Goal: Check status: Check status

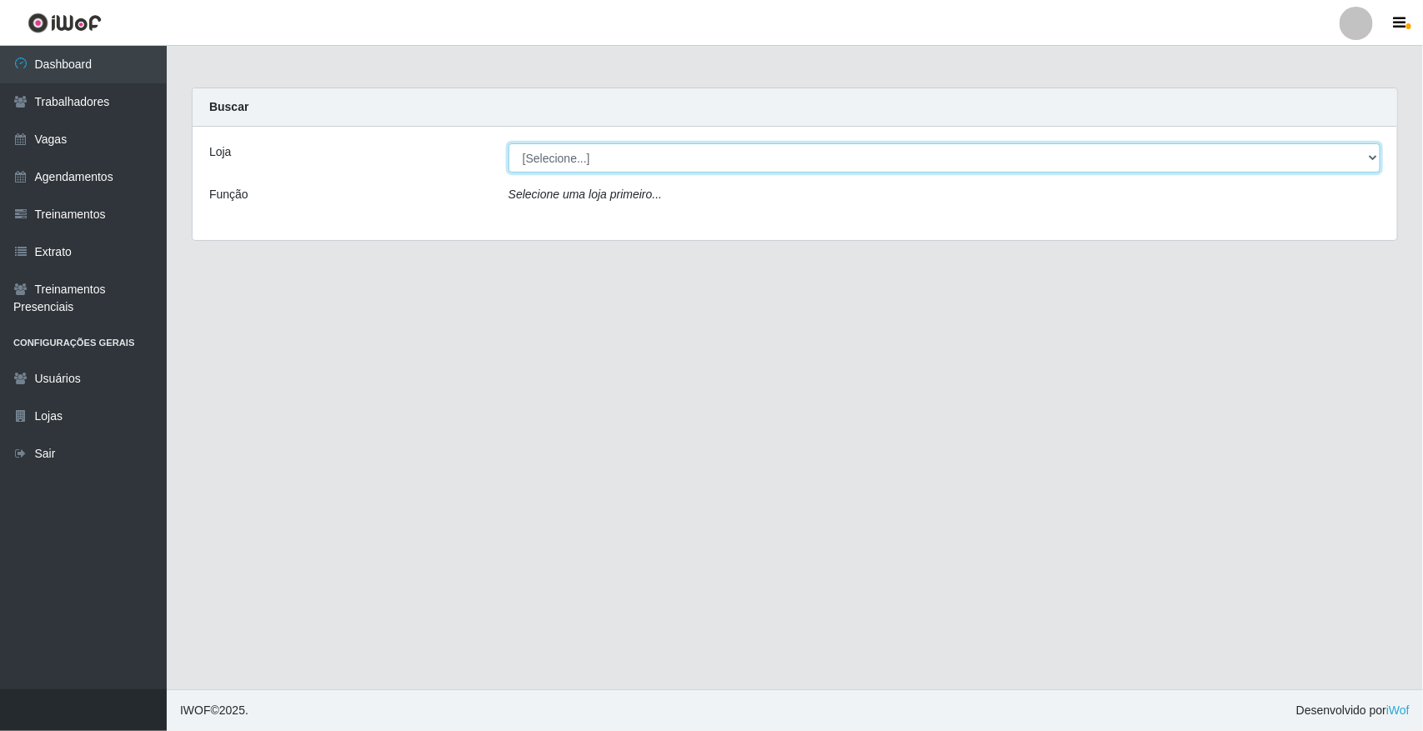
click at [651, 155] on select "[Selecione...] [GEOGRAPHIC_DATA]" at bounding box center [945, 157] width 872 height 29
select select "65"
click at [509, 143] on select "[Selecione...] [GEOGRAPHIC_DATA]" at bounding box center [945, 157] width 872 height 29
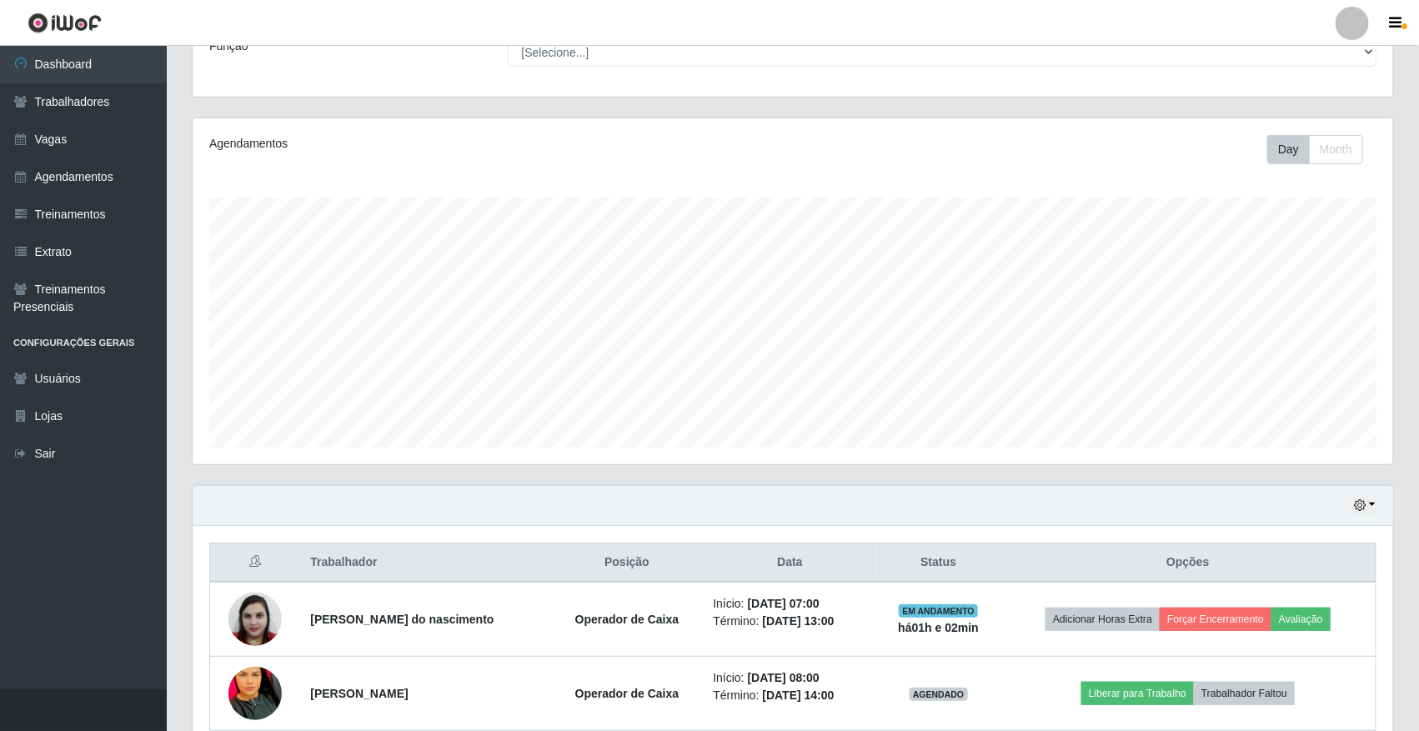
scroll to position [304, 0]
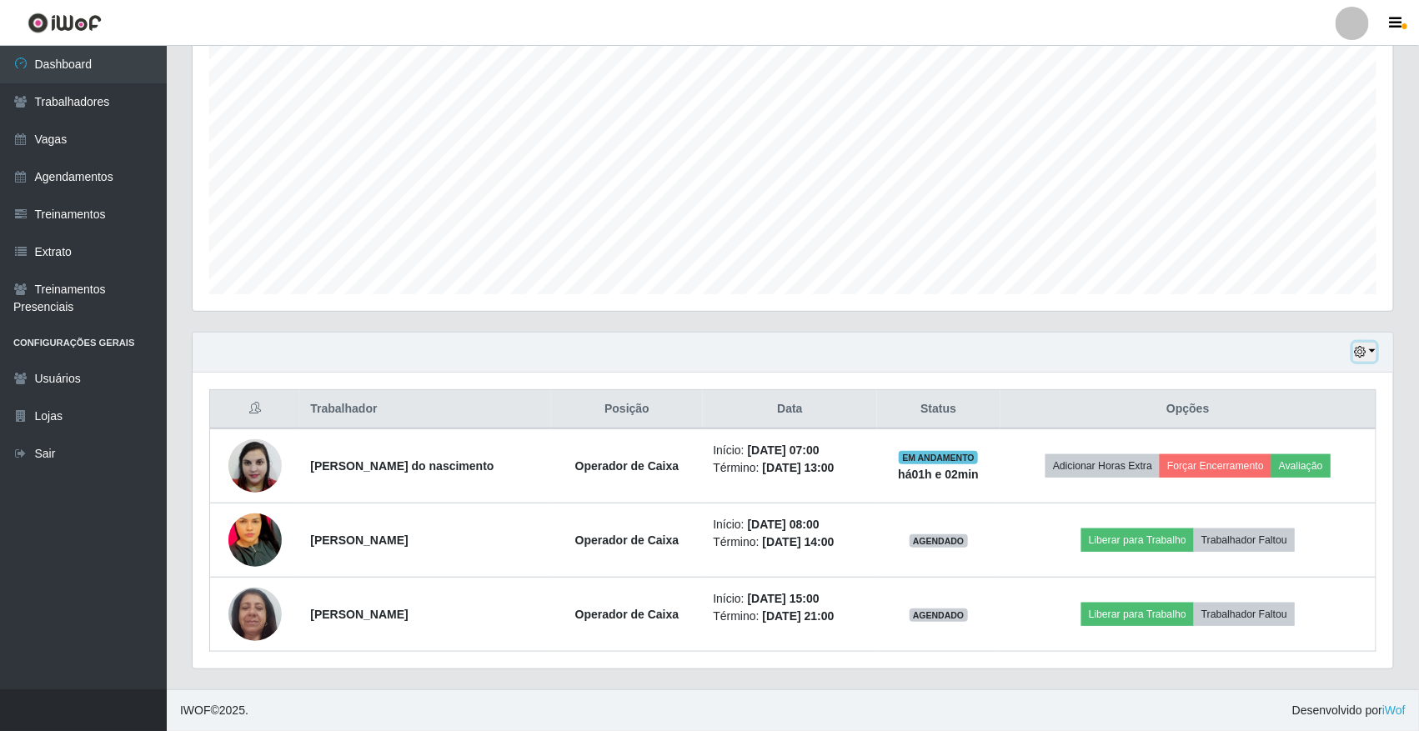
click at [1361, 350] on icon "button" at bounding box center [1360, 352] width 12 height 12
click at [1314, 409] on button "1 dia" at bounding box center [1309, 417] width 132 height 35
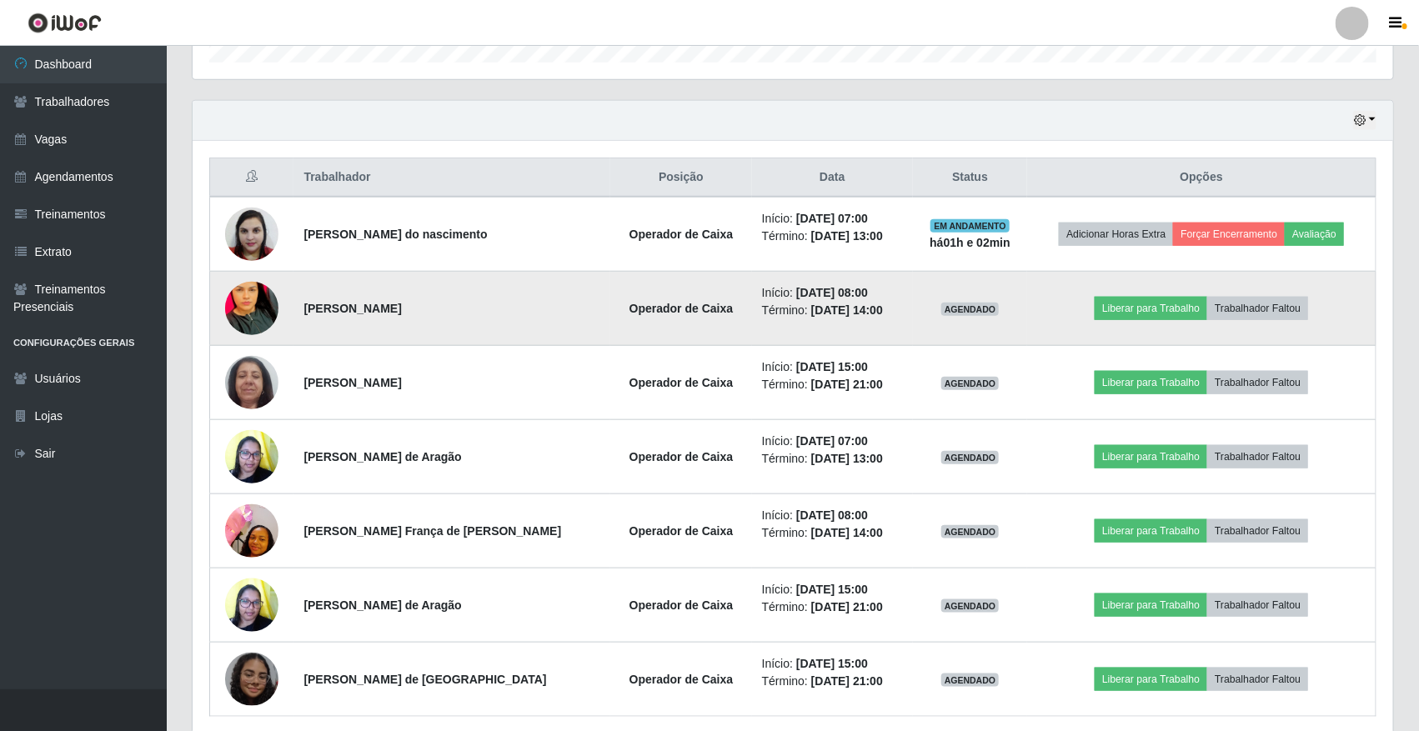
scroll to position [497, 0]
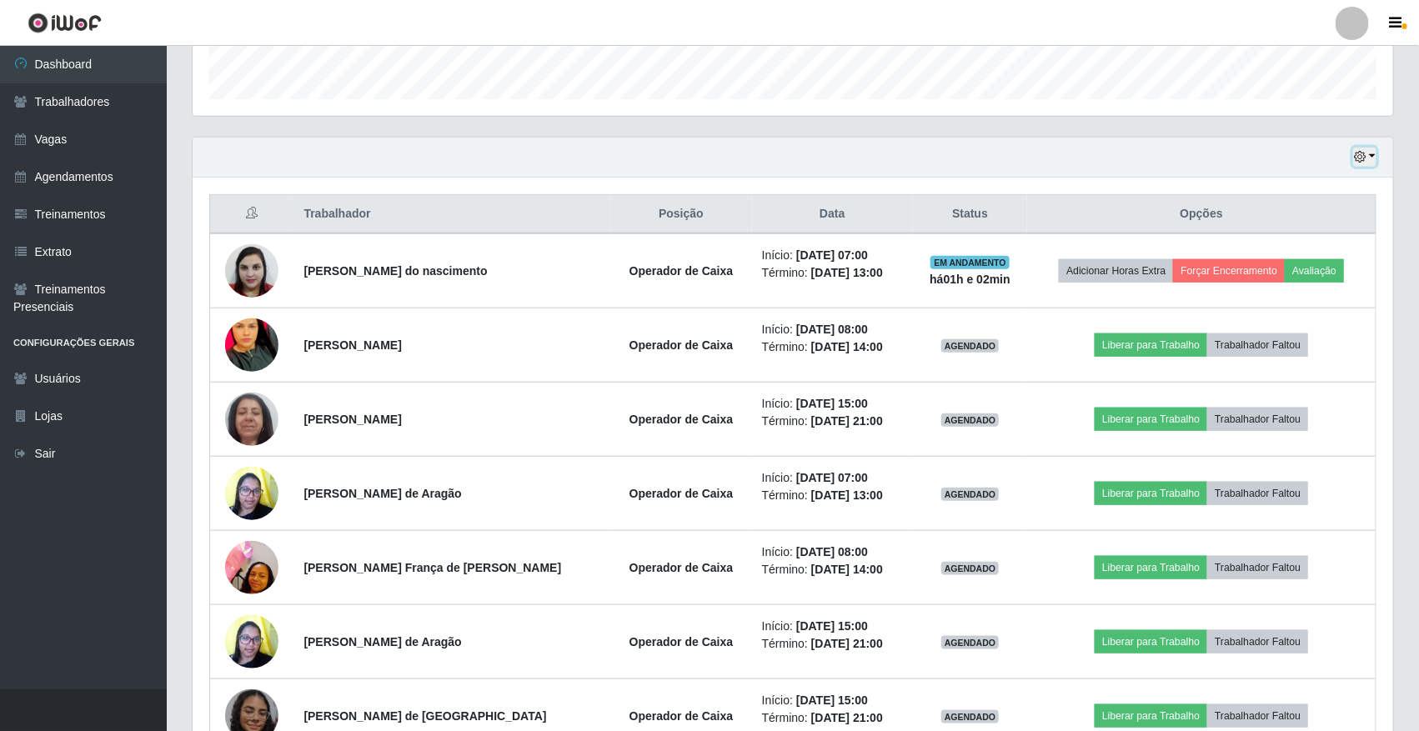
click at [1365, 159] on icon "button" at bounding box center [1360, 157] width 12 height 12
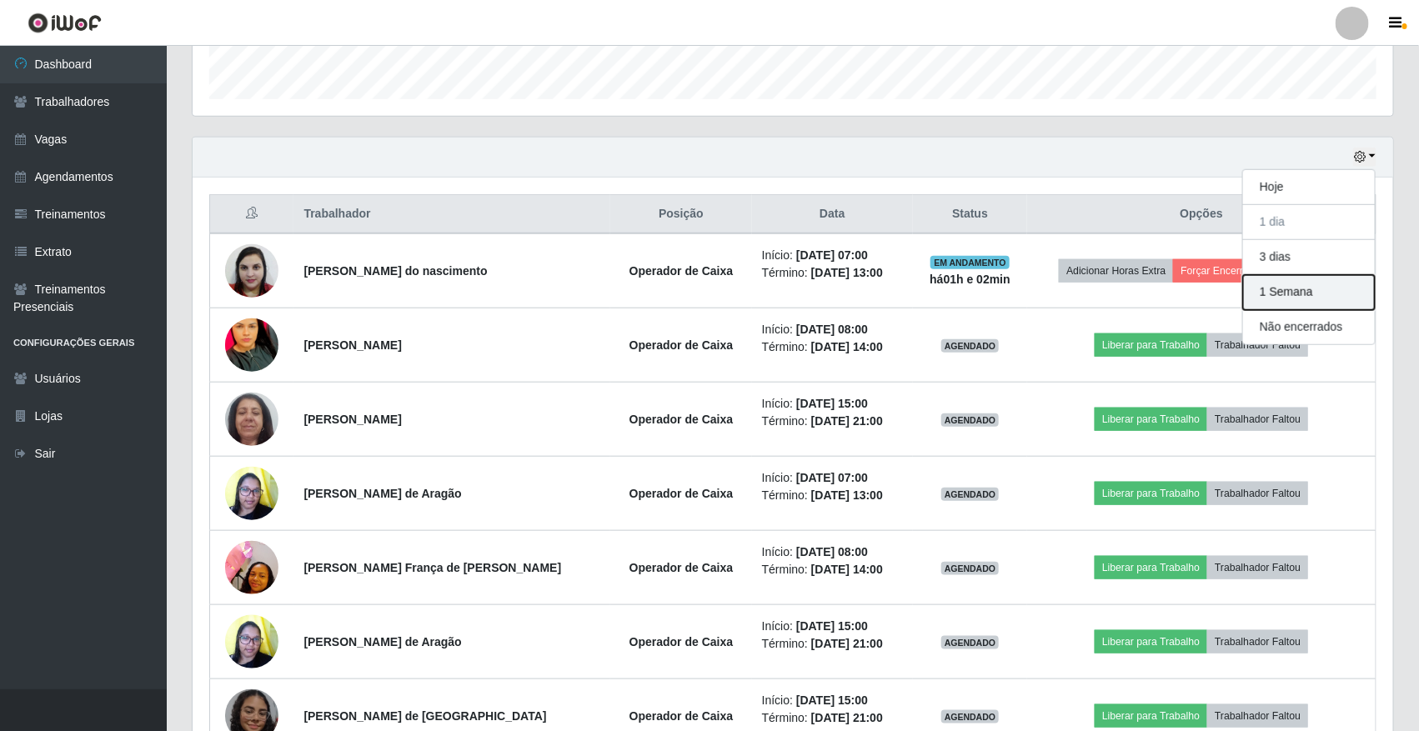
click at [1323, 301] on button "1 Semana" at bounding box center [1309, 292] width 132 height 35
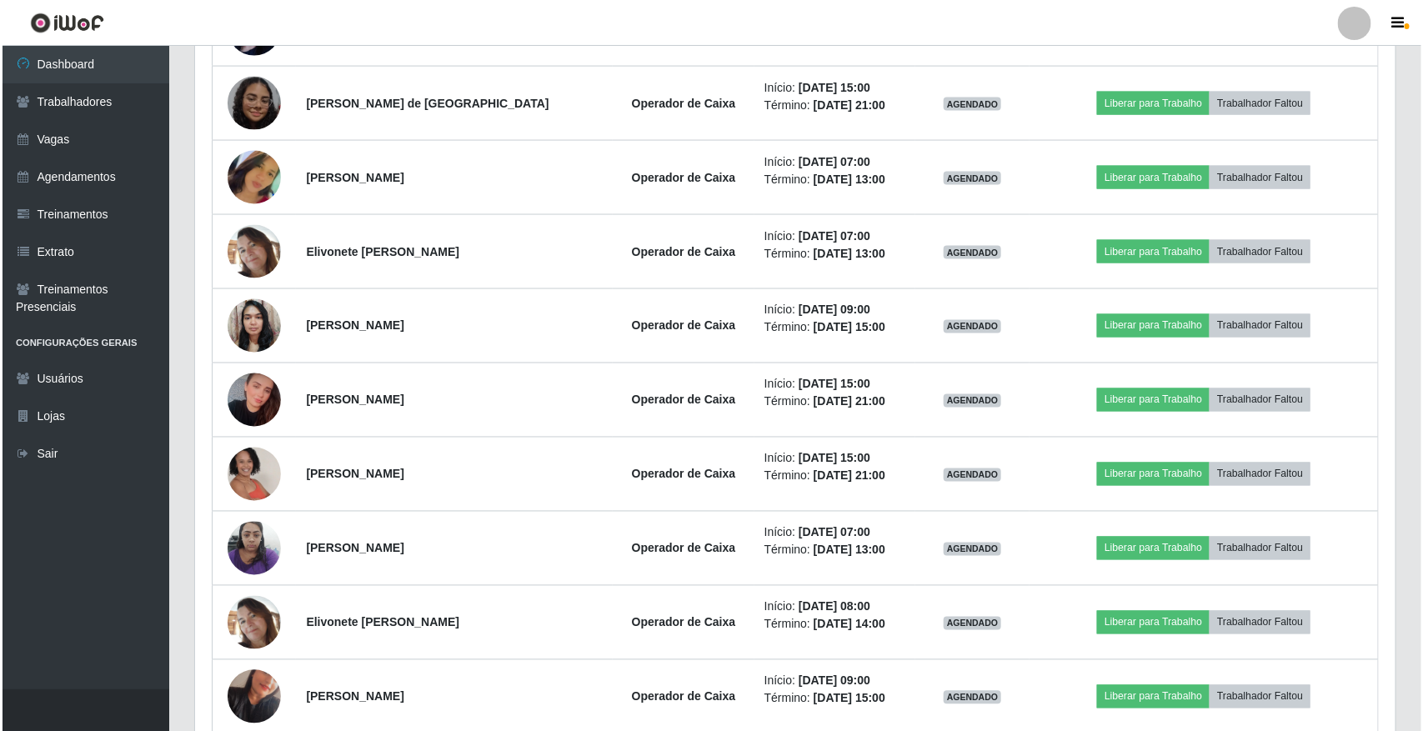
scroll to position [1122, 0]
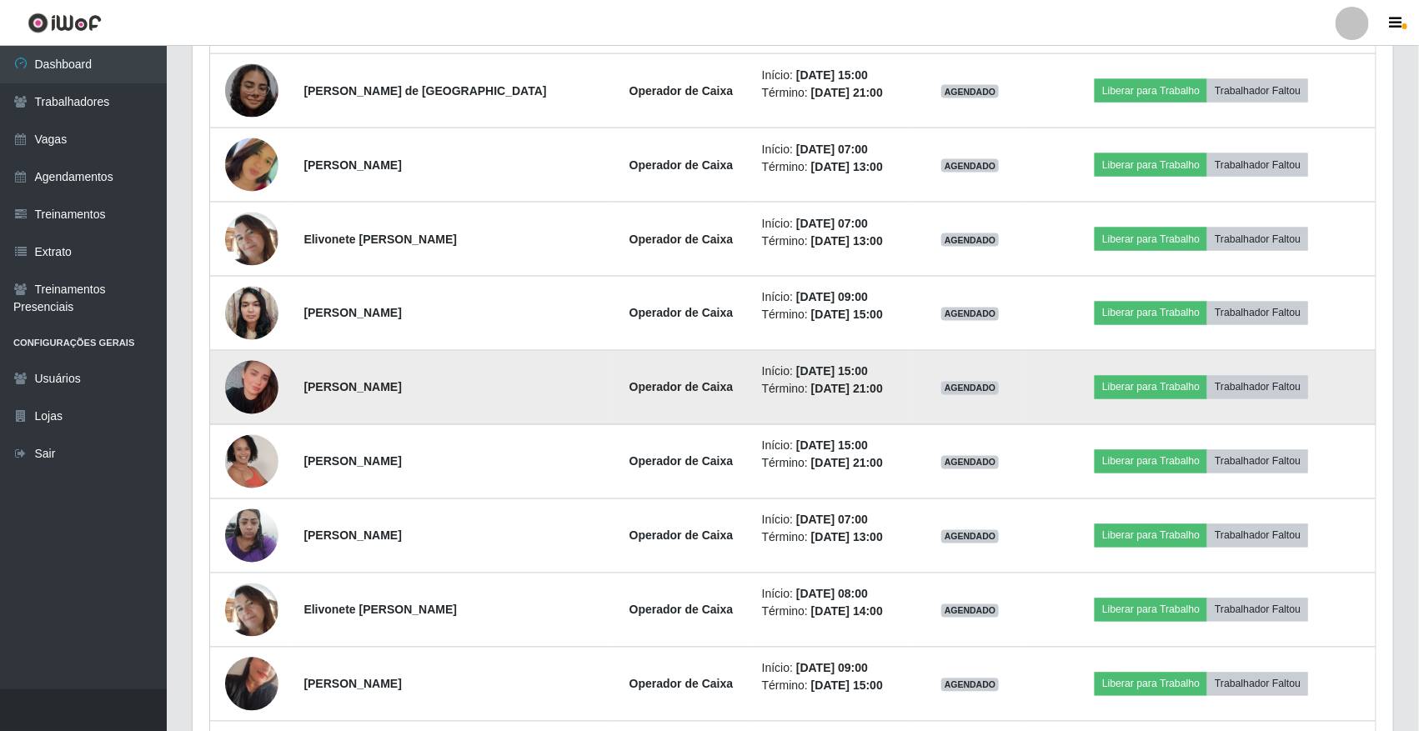
click at [248, 382] on img at bounding box center [251, 387] width 53 height 56
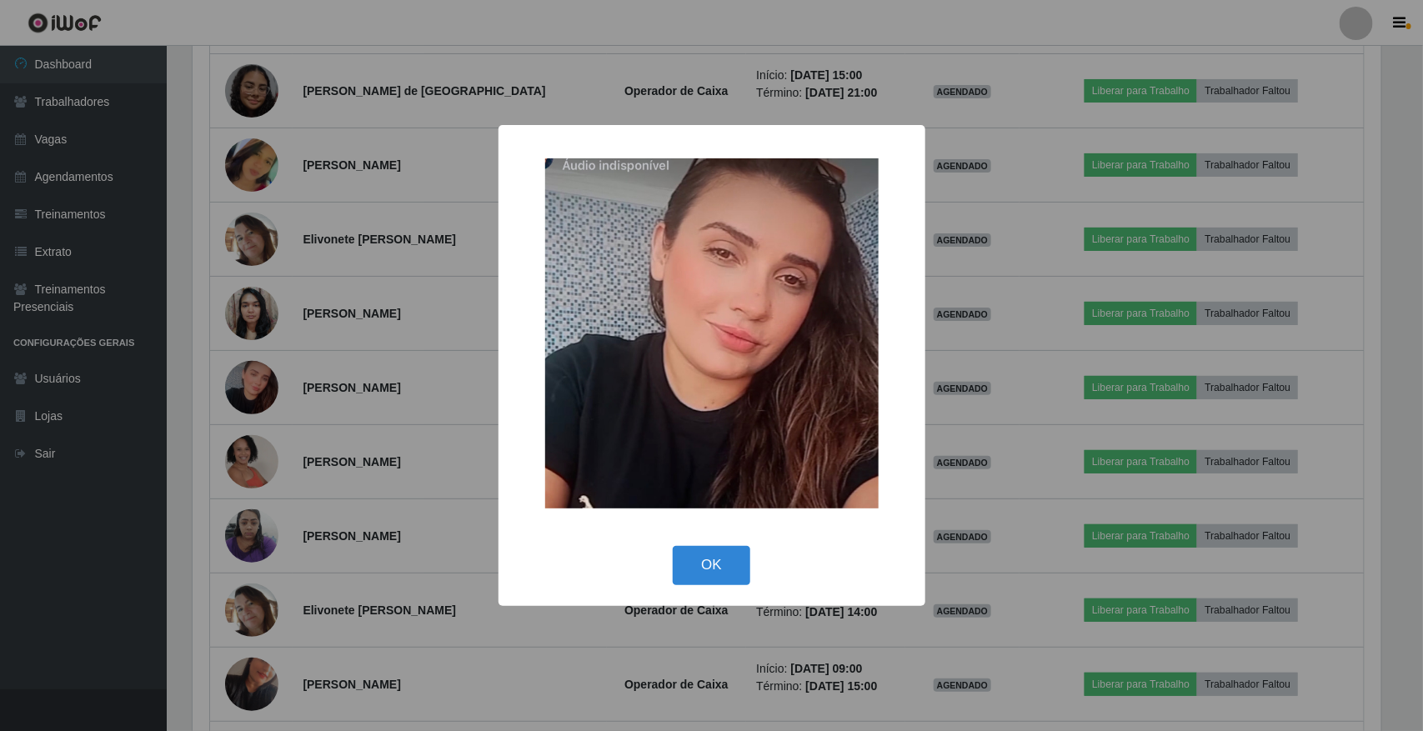
click at [403, 409] on div "× OK Cancel" at bounding box center [711, 365] width 1423 height 731
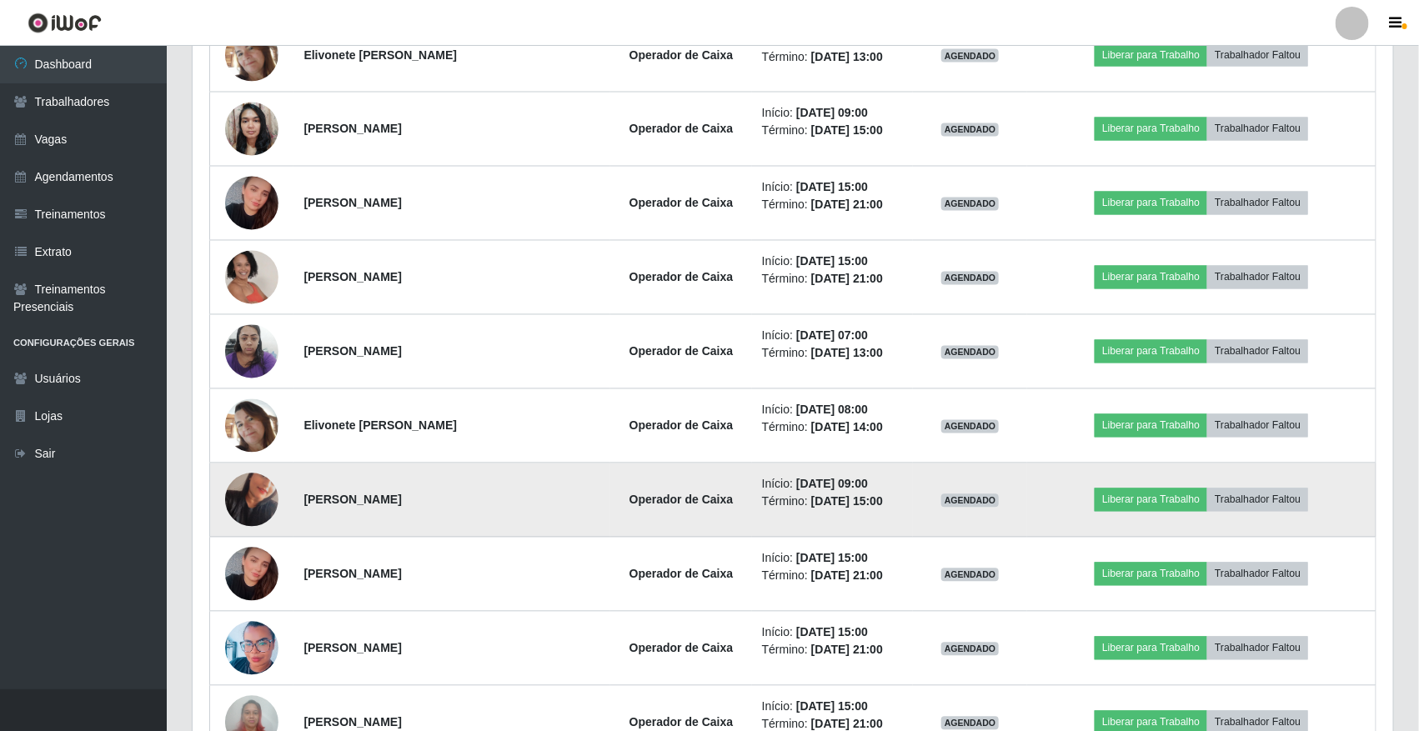
scroll to position [1270, 0]
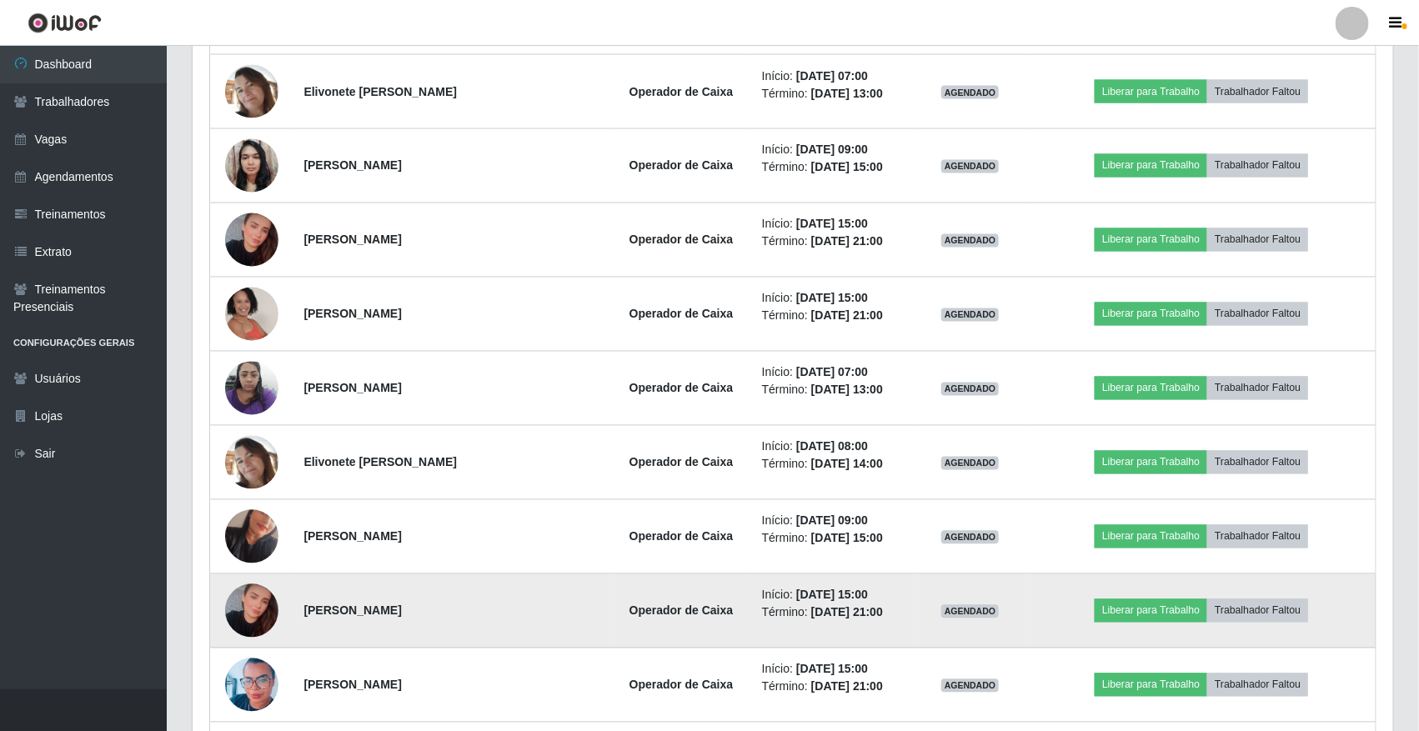
click at [272, 593] on td at bounding box center [252, 611] width 84 height 74
click at [267, 602] on img at bounding box center [251, 611] width 53 height 56
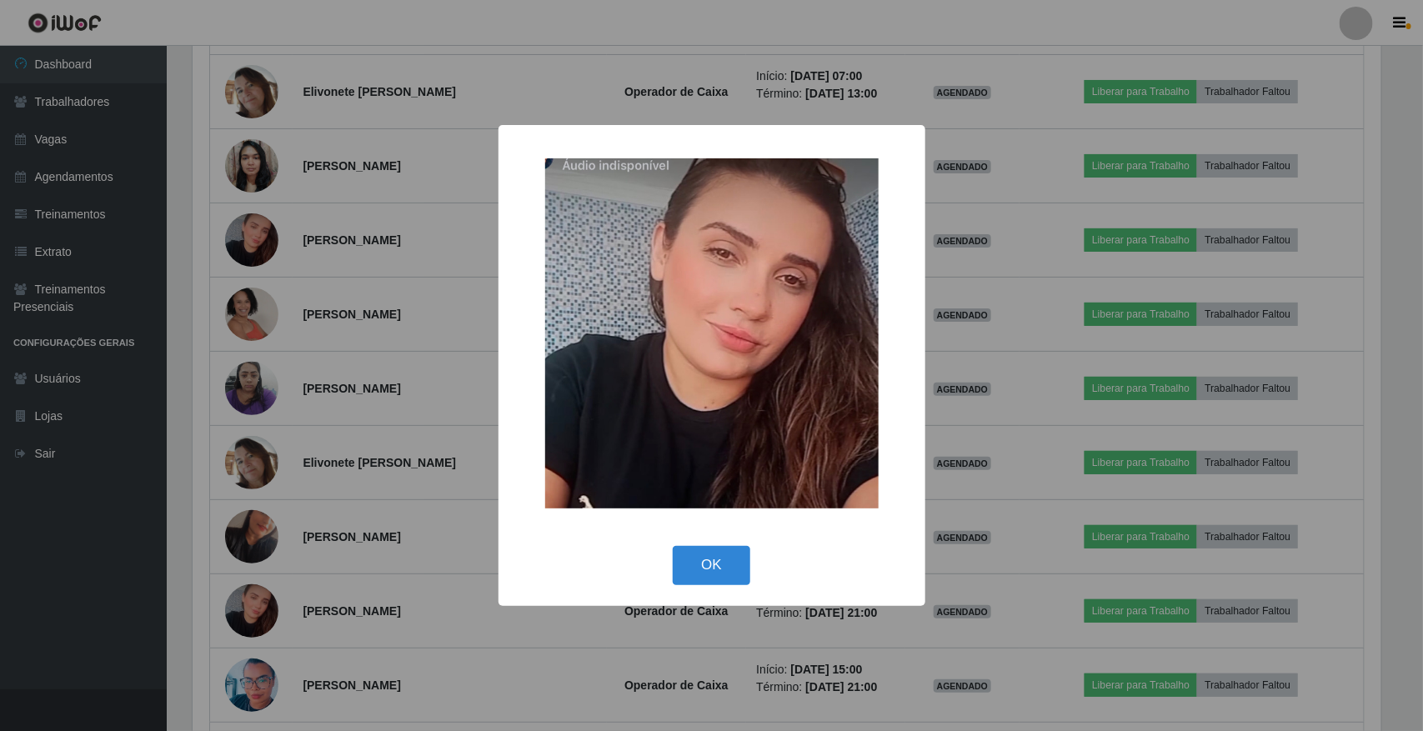
click at [438, 619] on div "× OK Cancel" at bounding box center [711, 365] width 1423 height 731
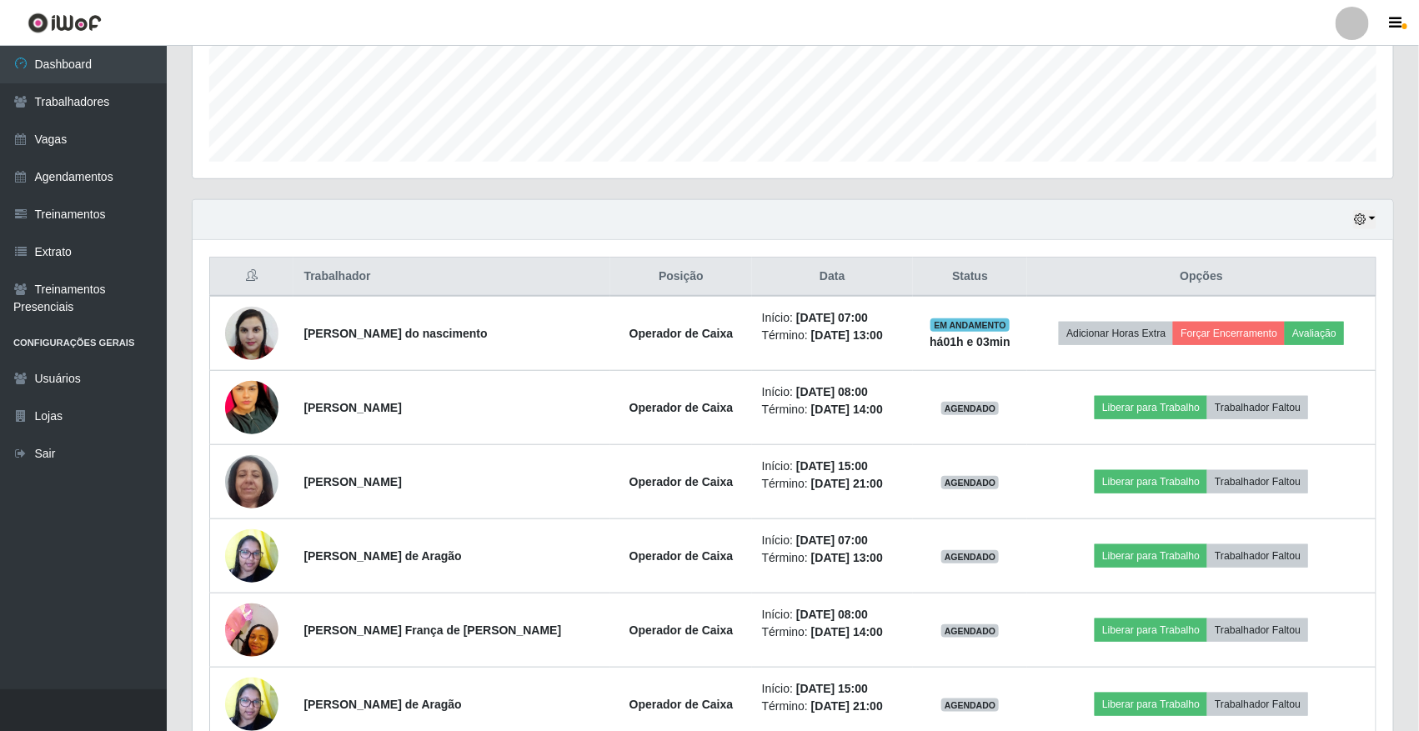
scroll to position [228, 0]
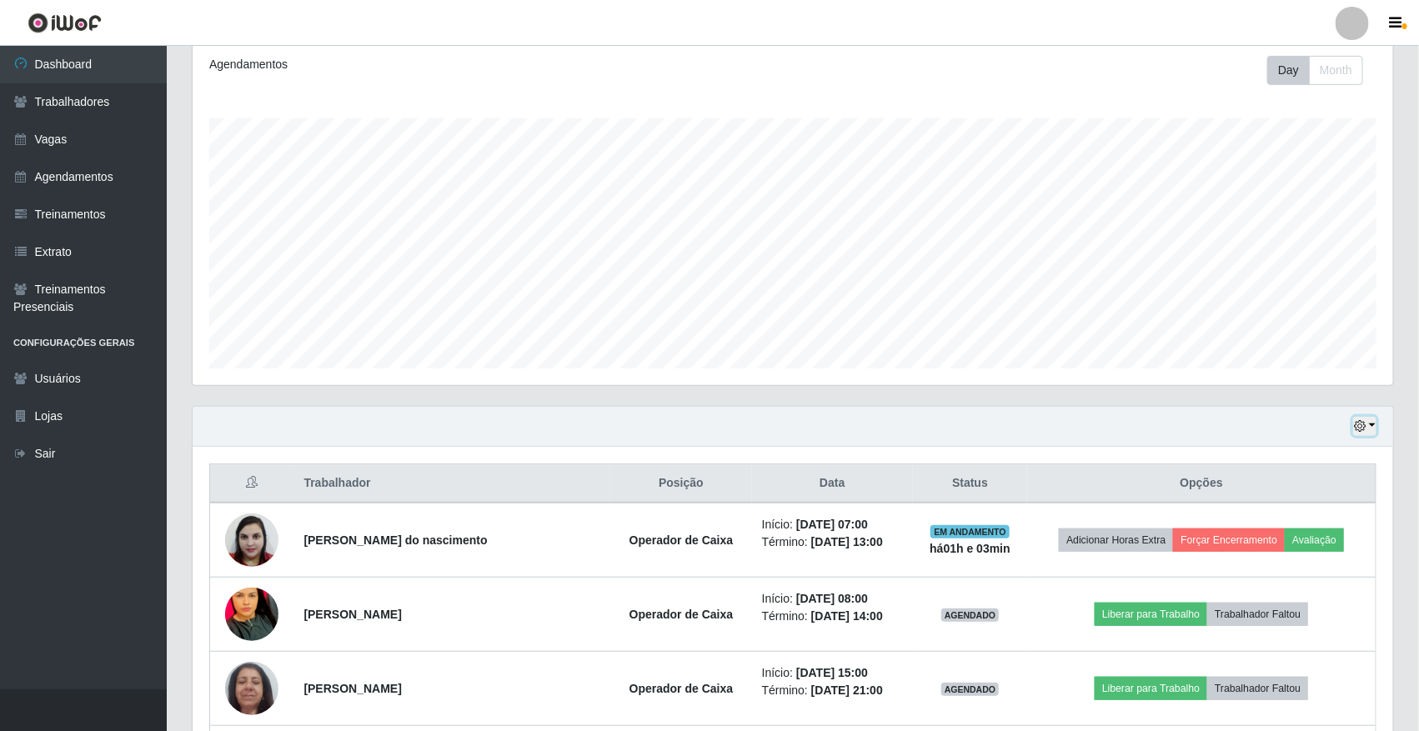
click at [1356, 436] on button "button" at bounding box center [1364, 426] width 23 height 19
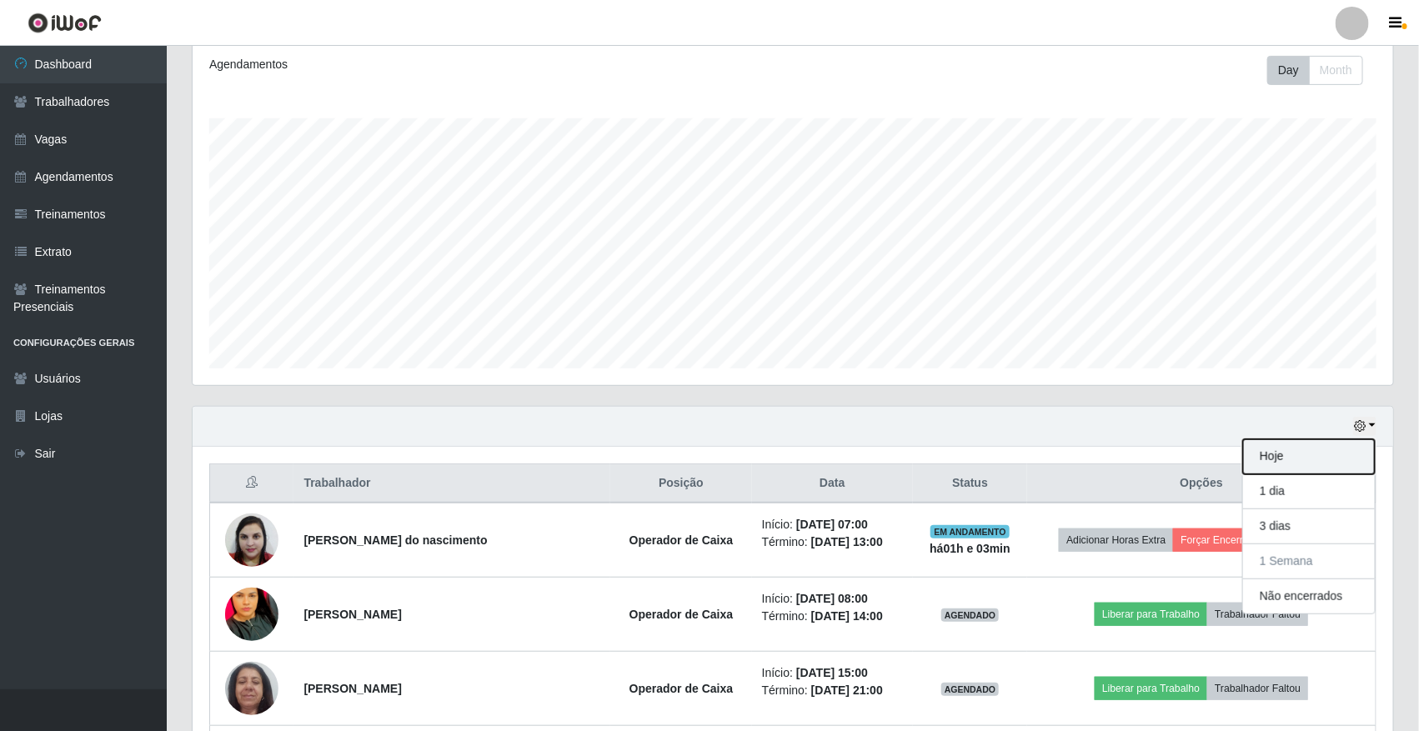
click at [1296, 467] on button "Hoje" at bounding box center [1309, 456] width 132 height 35
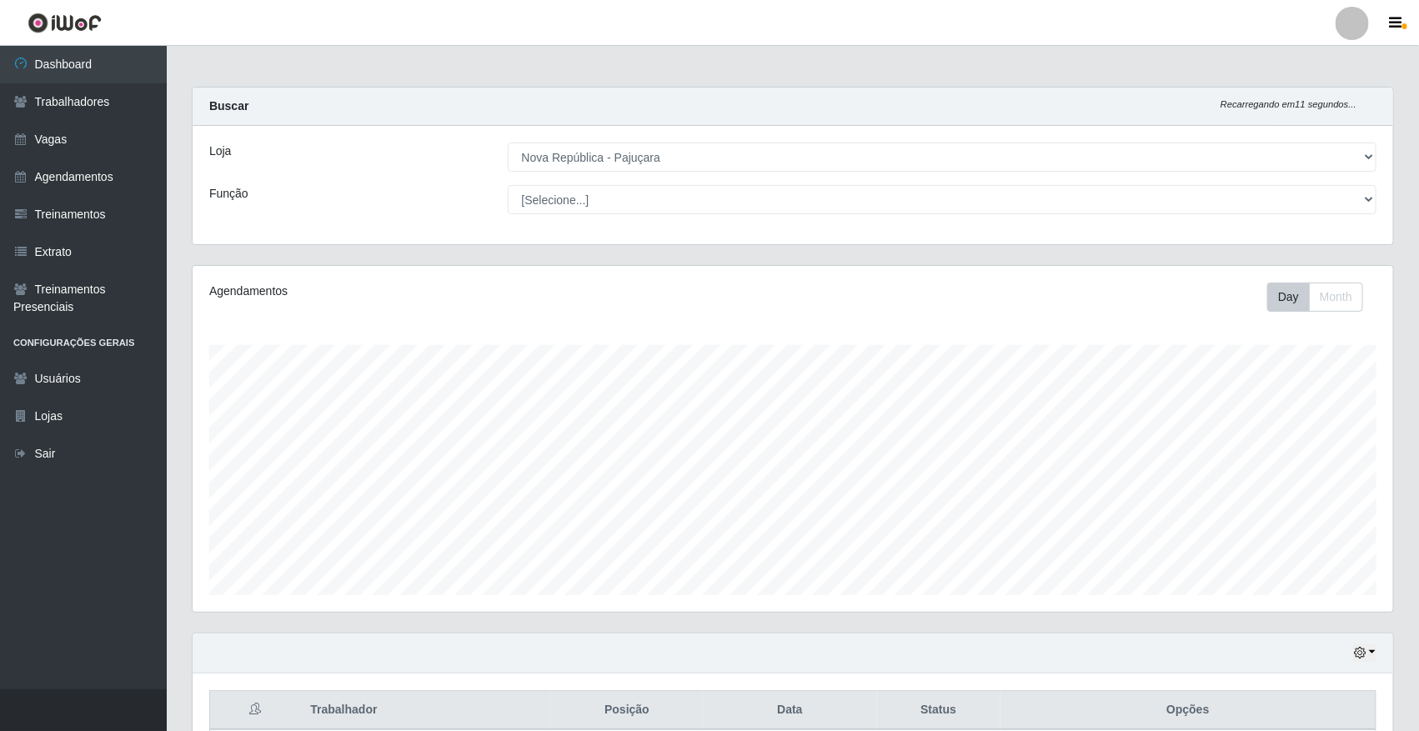
scroll to position [0, 0]
